Goal: Task Accomplishment & Management: Manage account settings

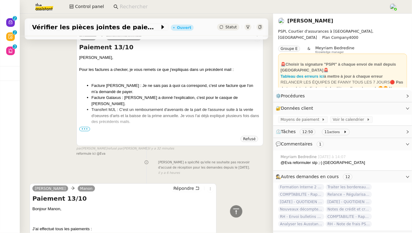
scroll to position [370, 0]
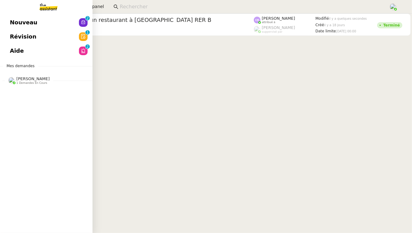
click at [11, 23] on span "Nouveau" at bounding box center [23, 22] width 27 height 9
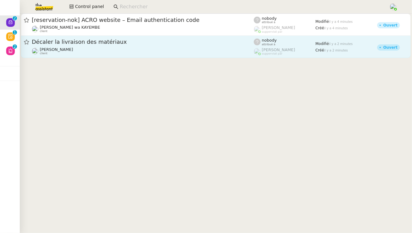
click at [97, 56] on link "Décaler la livraison des matériaux [PERSON_NAME] client nobody attribué à [PERS…" at bounding box center [215, 47] width 389 height 22
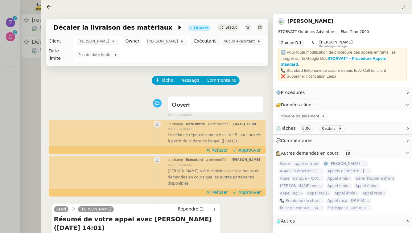
click at [0, 108] on div at bounding box center [206, 116] width 412 height 233
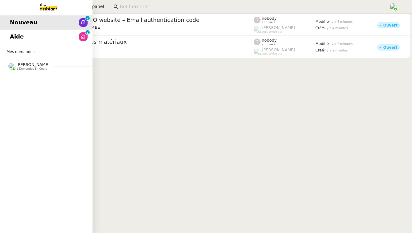
click at [14, 36] on span "Aide" at bounding box center [17, 36] width 14 height 9
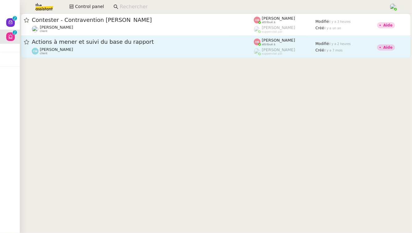
click at [105, 42] on span "Actions à mener et suivi du base du rapport" at bounding box center [143, 42] width 222 height 6
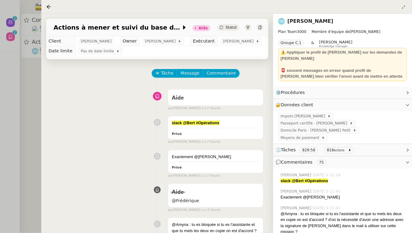
click at [0, 87] on div at bounding box center [206, 116] width 412 height 233
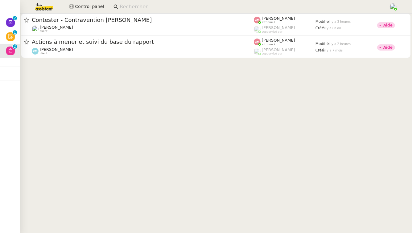
click at [119, 59] on div at bounding box center [216, 37] width 392 height 47
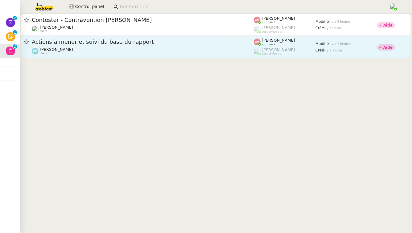
click at [119, 51] on div "[PERSON_NAME] client" at bounding box center [143, 51] width 222 height 8
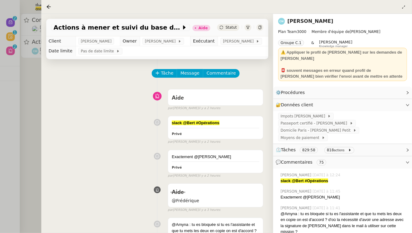
click at [2, 124] on div at bounding box center [206, 116] width 412 height 233
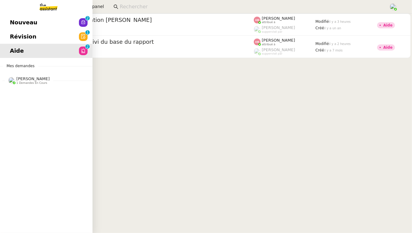
click at [21, 73] on span "[PERSON_NAME] 1 demandes en cours" at bounding box center [48, 77] width 92 height 13
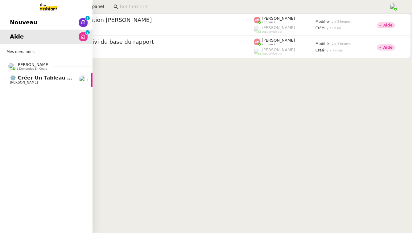
click at [49, 77] on span "⚙️ Créer un tableau de bord mensuel" at bounding box center [62, 78] width 104 height 6
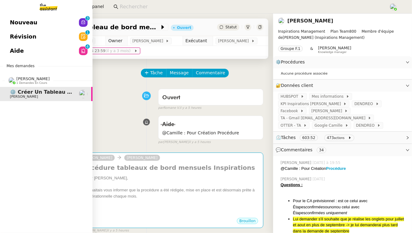
click at [23, 48] on link "Aide 0 1 2 3 4 5 6 7 8 9" at bounding box center [46, 51] width 92 height 14
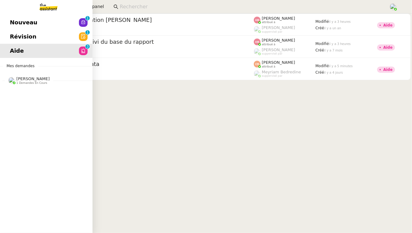
click at [64, 81] on nz-divider "[PERSON_NAME] 1 demandes en cours" at bounding box center [48, 80] width 92 height 8
click at [61, 37] on link "Révision 0 1 2 3 4 5 6 7 8 9" at bounding box center [46, 37] width 92 height 14
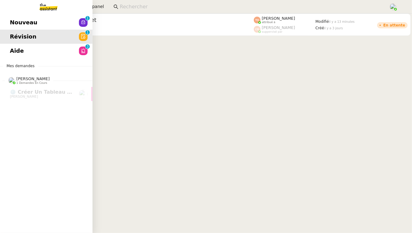
click at [1, 19] on link "Nouveau 0 1 2 3 4 5 6 7 8 9" at bounding box center [46, 22] width 92 height 14
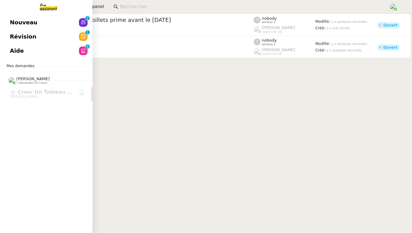
click at [40, 51] on link "Aide 0 1 2 3 4 5 6 7 8 9" at bounding box center [46, 51] width 92 height 14
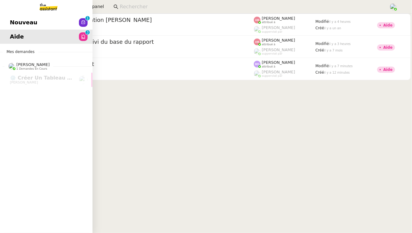
click at [75, 20] on link "Nouveau 0 1 2 3 4 5 6 7 8 9" at bounding box center [46, 22] width 92 height 14
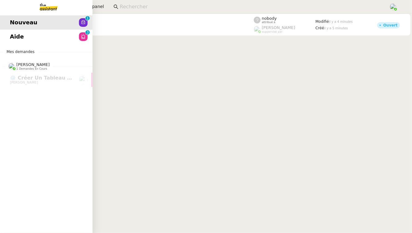
click at [36, 37] on link "Aide 0 1 2 3 4 5 6 7 8 9" at bounding box center [46, 37] width 92 height 14
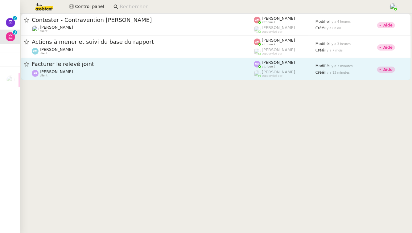
click at [178, 69] on div "Facturer le relevé joint [PERSON_NAME] client" at bounding box center [143, 68] width 222 height 17
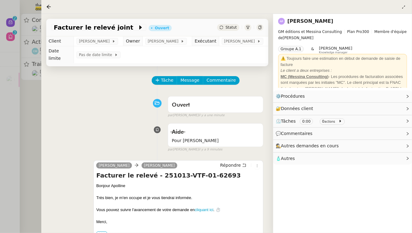
click at [10, 101] on div at bounding box center [206, 116] width 412 height 233
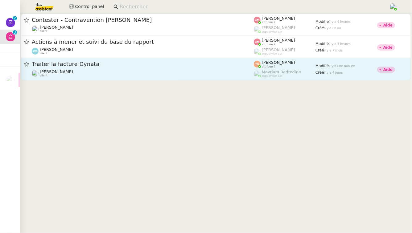
click at [125, 67] on div "Traiter la facture Dynata" at bounding box center [143, 64] width 222 height 8
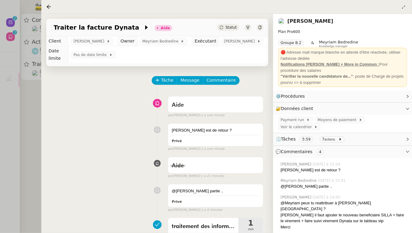
click at [15, 88] on div at bounding box center [206, 116] width 412 height 233
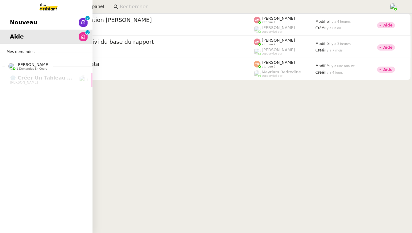
click at [47, 22] on link "Nouveau 0 1 2 3 4 5 6 7 8 9" at bounding box center [46, 22] width 92 height 14
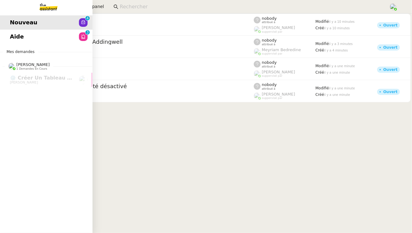
click at [6, 35] on link "Aide 0 1 2 3 4 5 6 7 8 9" at bounding box center [46, 37] width 92 height 14
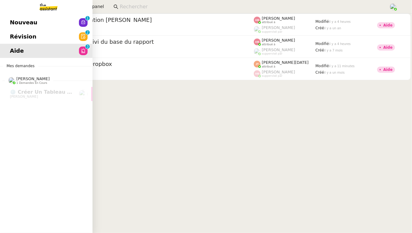
click at [27, 24] on span "Nouveau" at bounding box center [23, 22] width 27 height 9
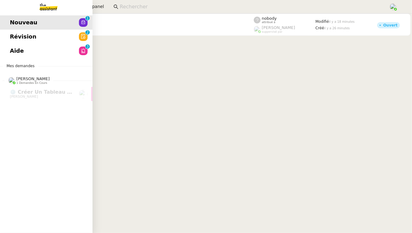
click at [21, 34] on span "Révision" at bounding box center [23, 36] width 27 height 9
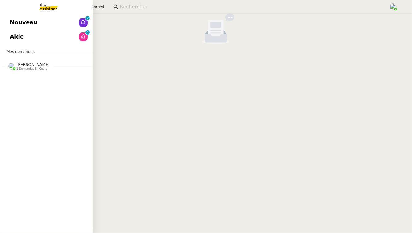
click at [38, 39] on link "Aide 0 1 2 3 4 5 6 7 8 9" at bounding box center [46, 37] width 92 height 14
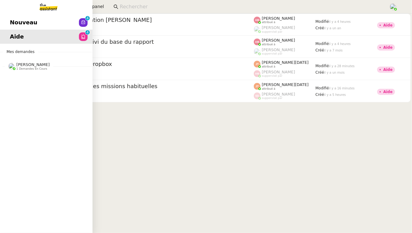
click at [23, 72] on div "[PERSON_NAME] 1 demandes en cours" at bounding box center [46, 64] width 92 height 18
click at [79, 17] on link "Nouveau 0 1 2 3 4 5 6 7 8 9" at bounding box center [46, 22] width 92 height 14
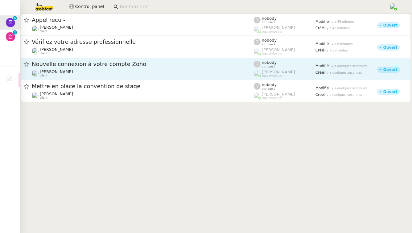
click at [155, 64] on span "Nouvelle connexion à votre compte Zoho" at bounding box center [143, 64] width 222 height 6
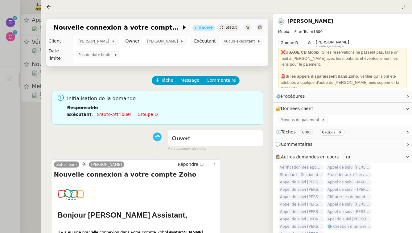
click at [14, 145] on div at bounding box center [206, 116] width 412 height 233
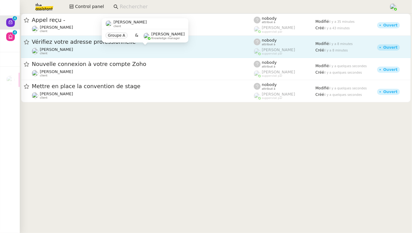
click at [117, 52] on div "[PERSON_NAME] client" at bounding box center [143, 51] width 222 height 8
